Goal: Task Accomplishment & Management: Use online tool/utility

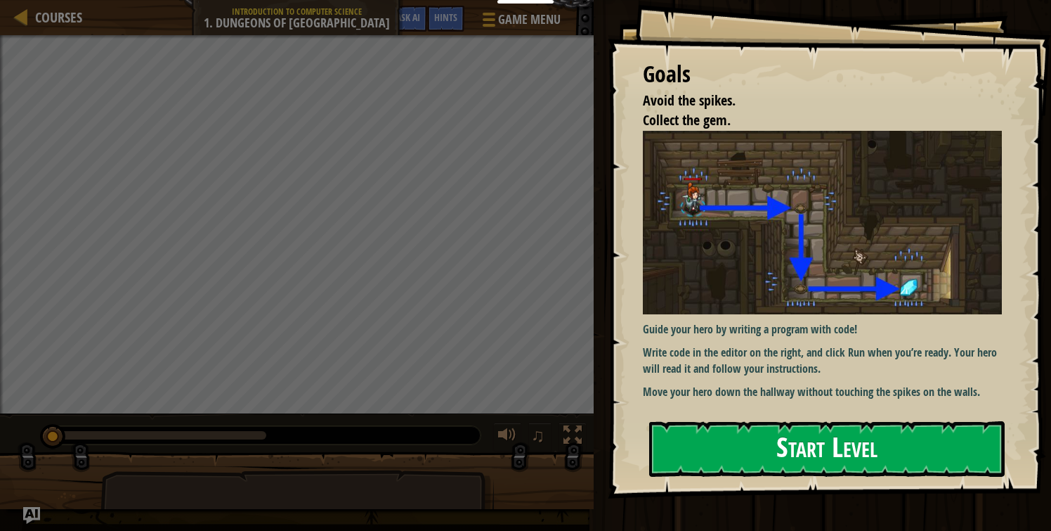
click at [843, 264] on div "Goals Avoid the spikes. Collect the gem. Guide your hero by writing a program w…" at bounding box center [829, 249] width 443 height 498
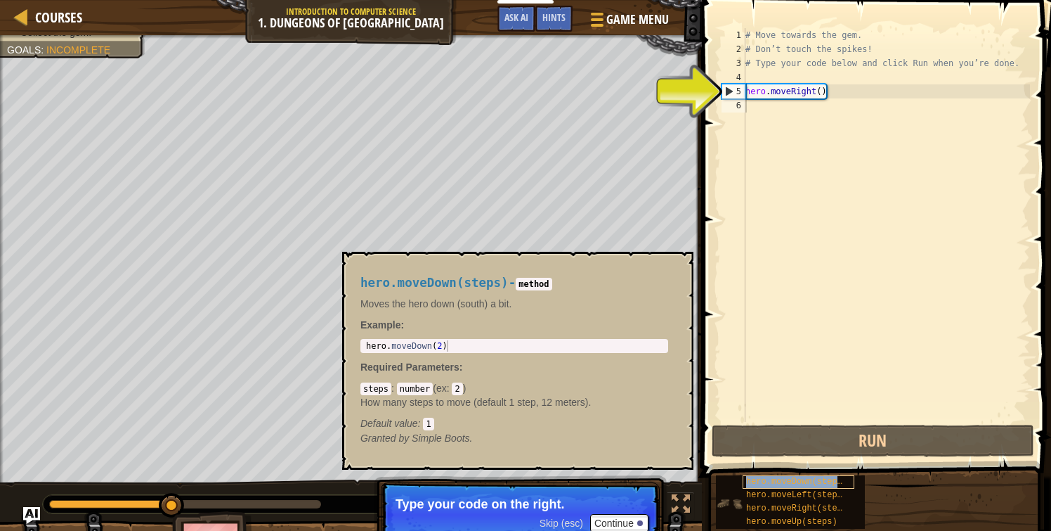
click at [765, 481] on span "hero.moveDown(steps)" at bounding box center [796, 481] width 101 height 10
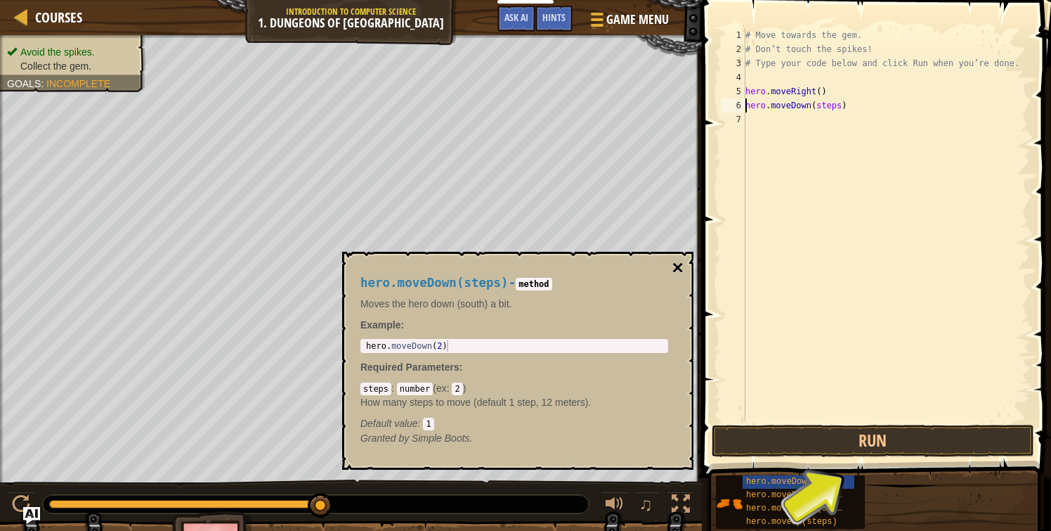
click at [680, 266] on button "×" at bounding box center [678, 268] width 11 height 20
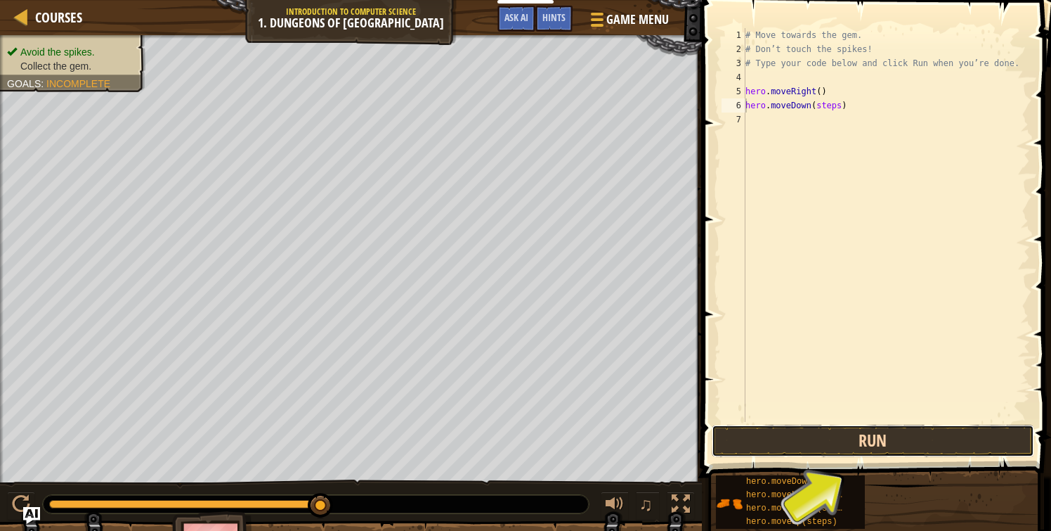
click at [829, 434] on button "Run" at bounding box center [873, 440] width 323 height 32
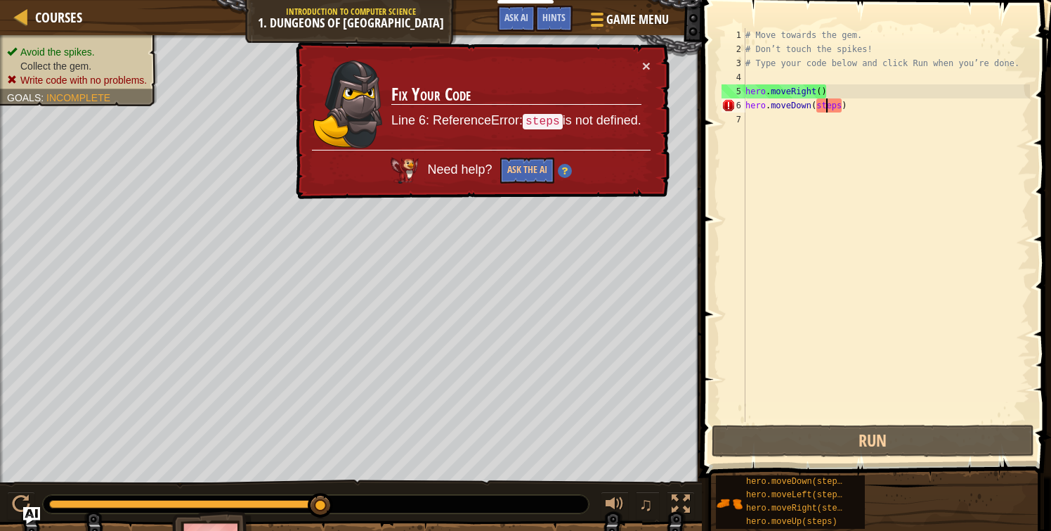
click at [828, 106] on div "# Move towards the gem. # Don’t touch the spikes! # Type your code below and cl…" at bounding box center [886, 239] width 287 height 422
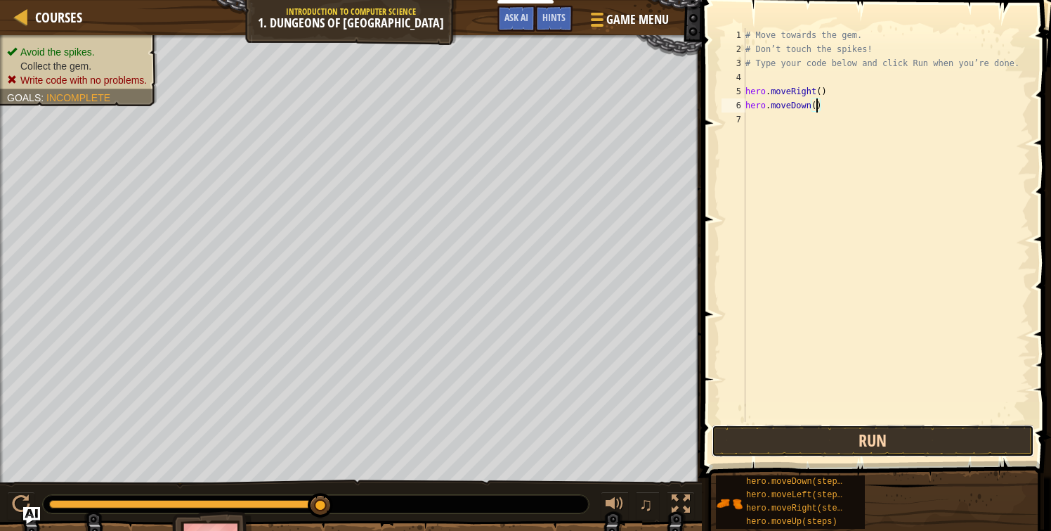
click at [771, 438] on button "Run" at bounding box center [873, 440] width 323 height 32
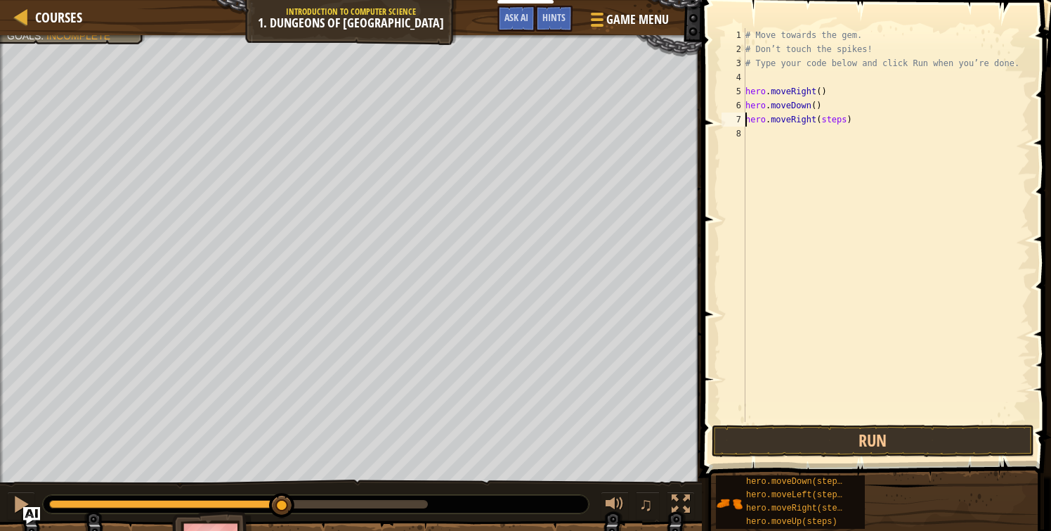
click at [833, 120] on div "# Move towards the gem. # Don’t touch the spikes! # Type your code below and cl…" at bounding box center [886, 239] width 287 height 422
type textarea "hero.moveRight()"
click at [760, 434] on button "Run" at bounding box center [873, 440] width 323 height 32
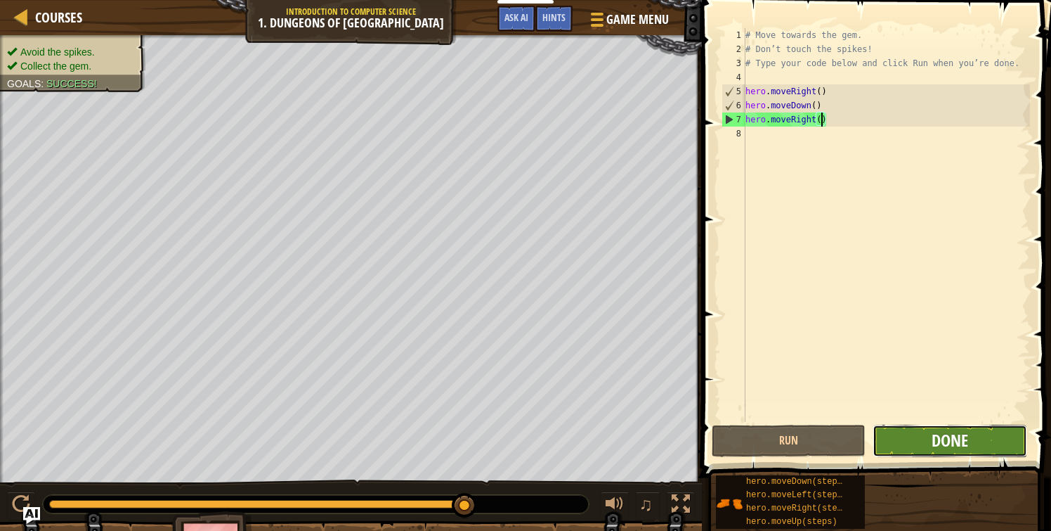
click at [939, 446] on span "Done" at bounding box center [950, 440] width 37 height 22
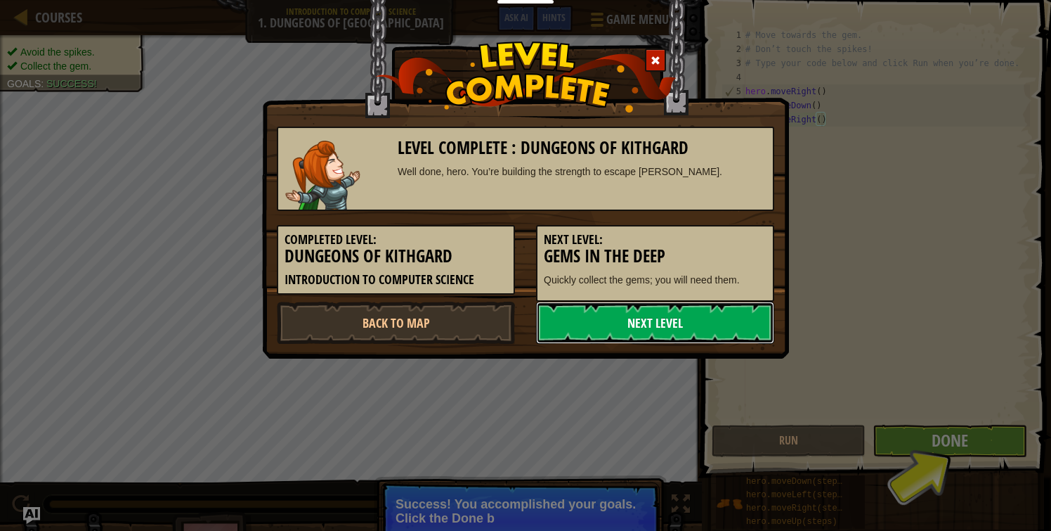
click at [636, 317] on link "Next Level" at bounding box center [655, 323] width 238 height 42
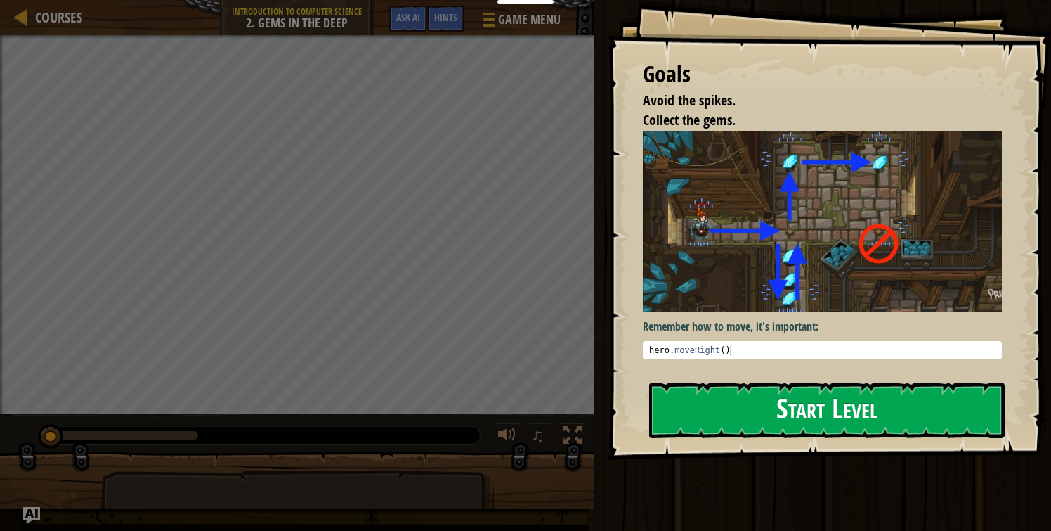
click at [812, 423] on button "Start Level" at bounding box center [827, 410] width 356 height 56
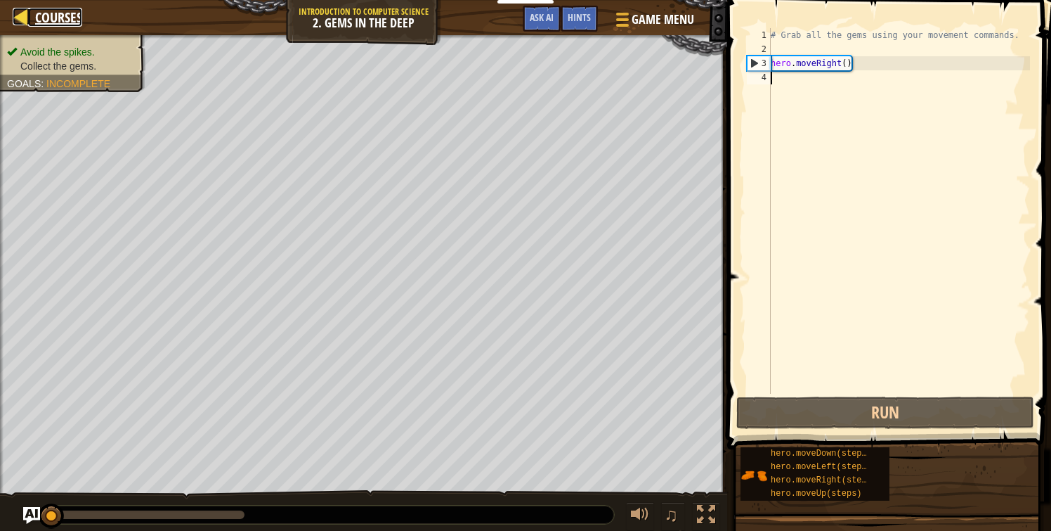
click at [25, 18] on div at bounding box center [22, 17] width 18 height 18
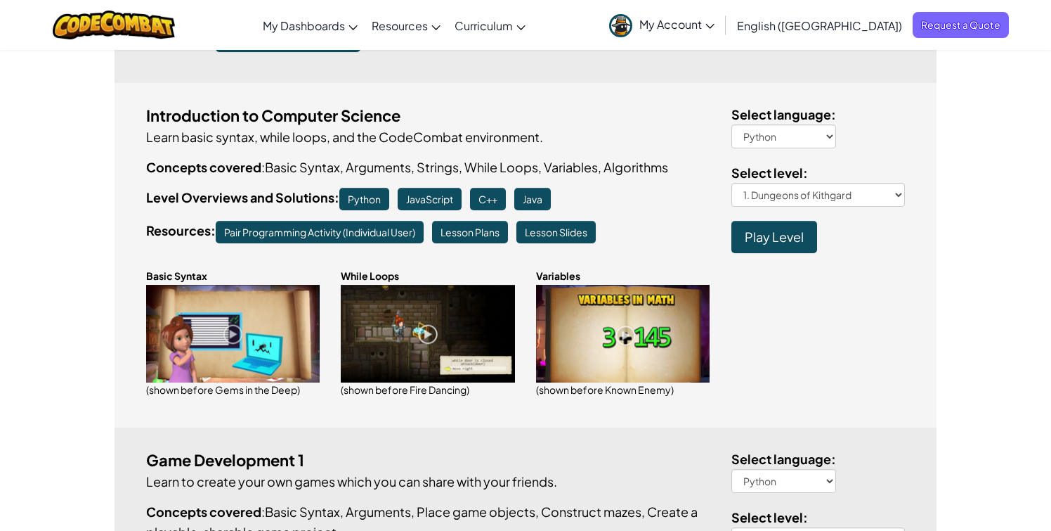
scroll to position [370, 0]
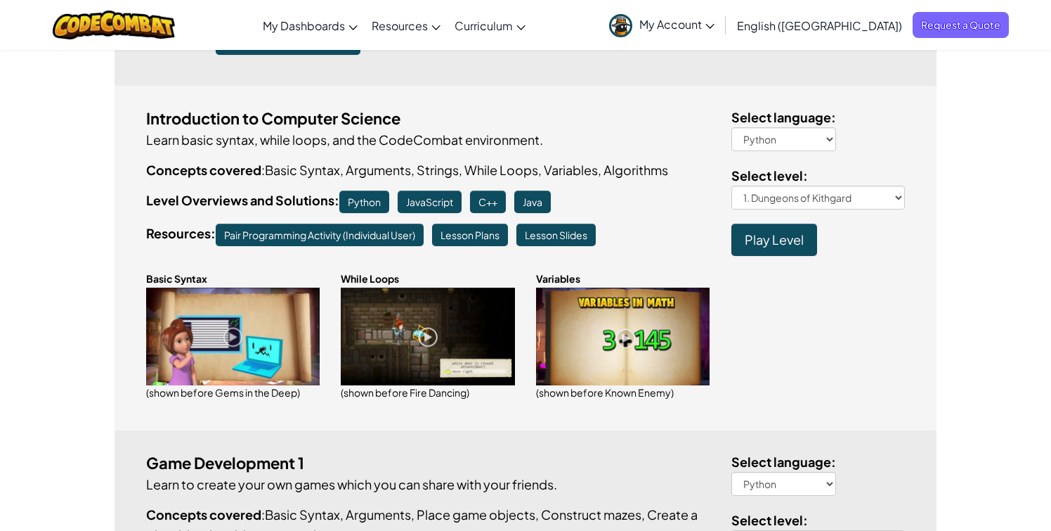
click at [762, 244] on span "Play Level" at bounding box center [774, 239] width 59 height 16
